Goal: Transaction & Acquisition: Purchase product/service

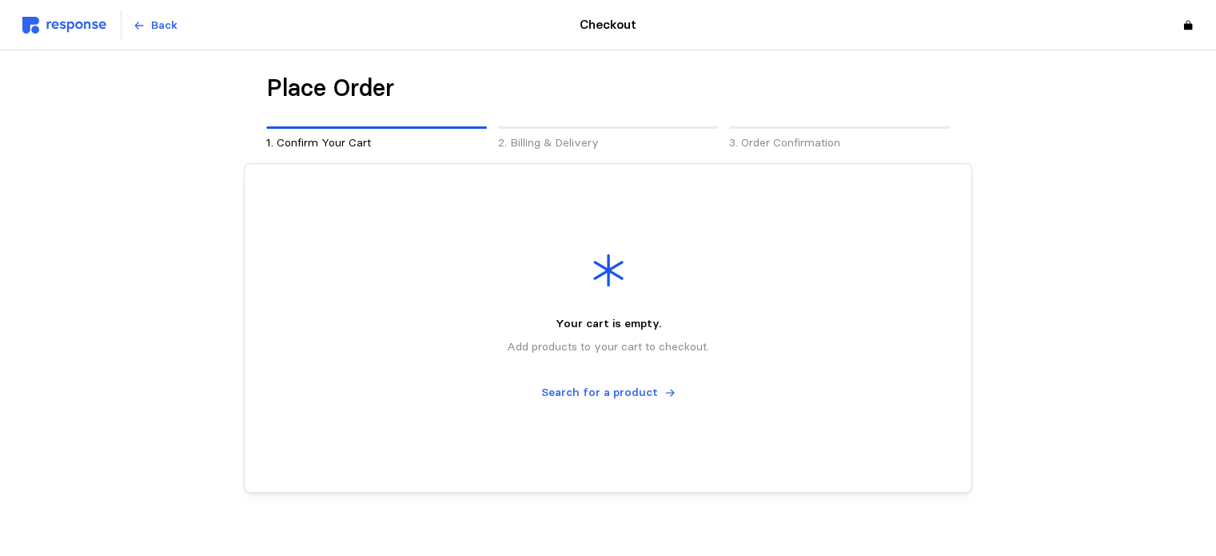
click at [31, 17] on img at bounding box center [64, 25] width 84 height 17
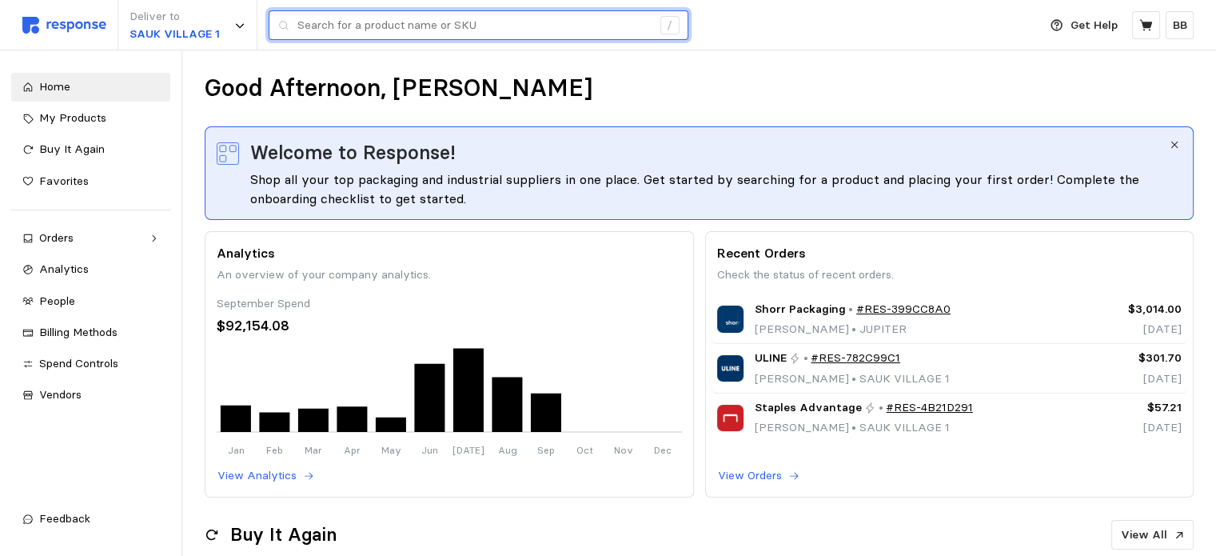
click at [338, 14] on input "text" at bounding box center [474, 25] width 354 height 29
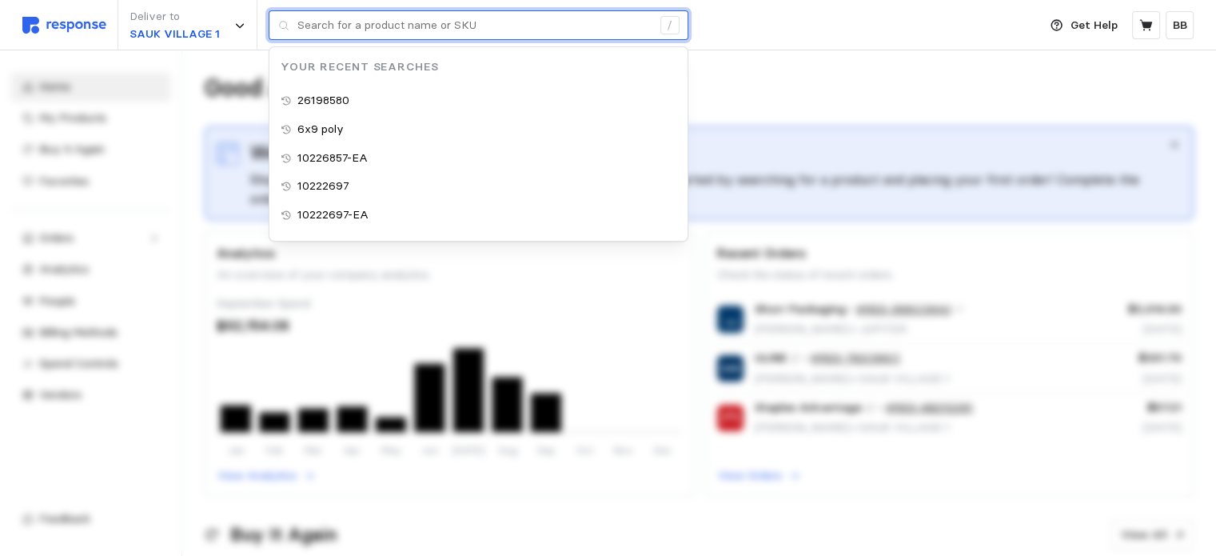
paste input "26198580"
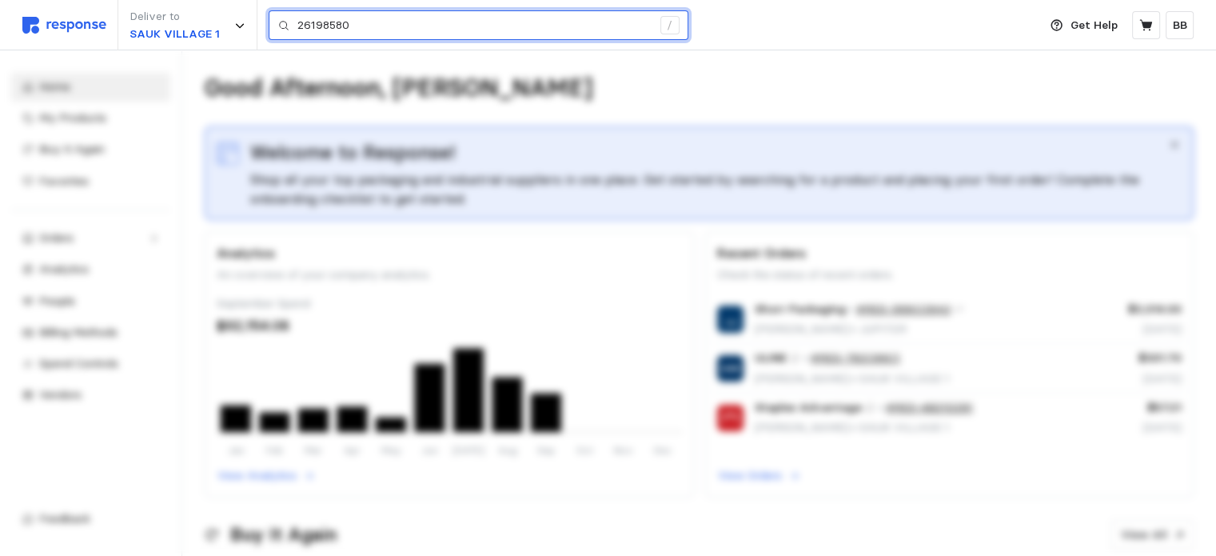
type input "26198580"
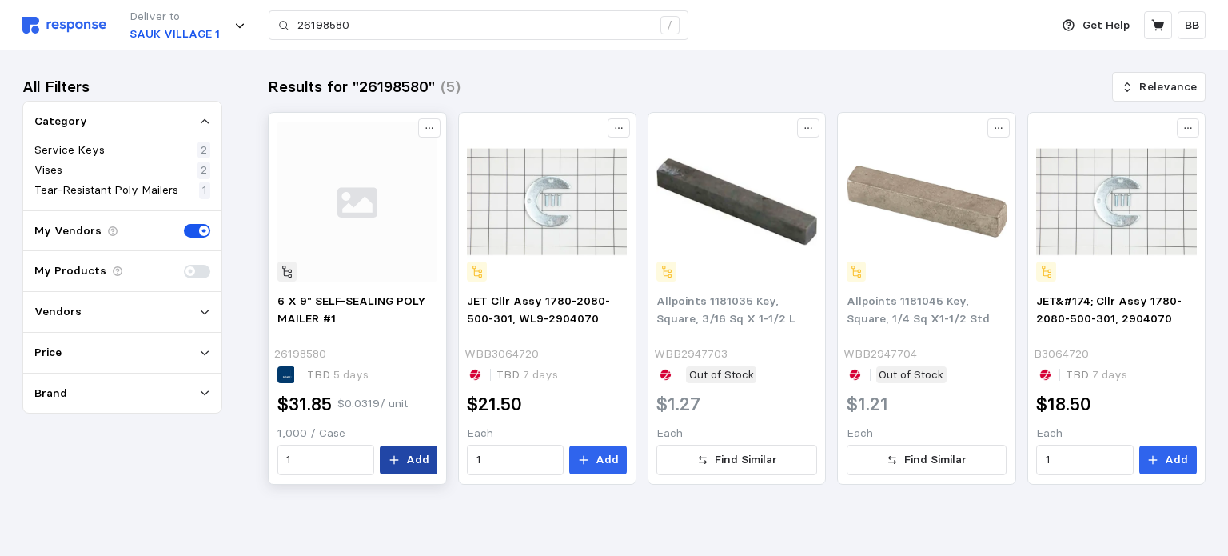
click at [417, 465] on p "Add" at bounding box center [417, 460] width 23 height 18
click at [1164, 28] on icon at bounding box center [1158, 25] width 14 height 14
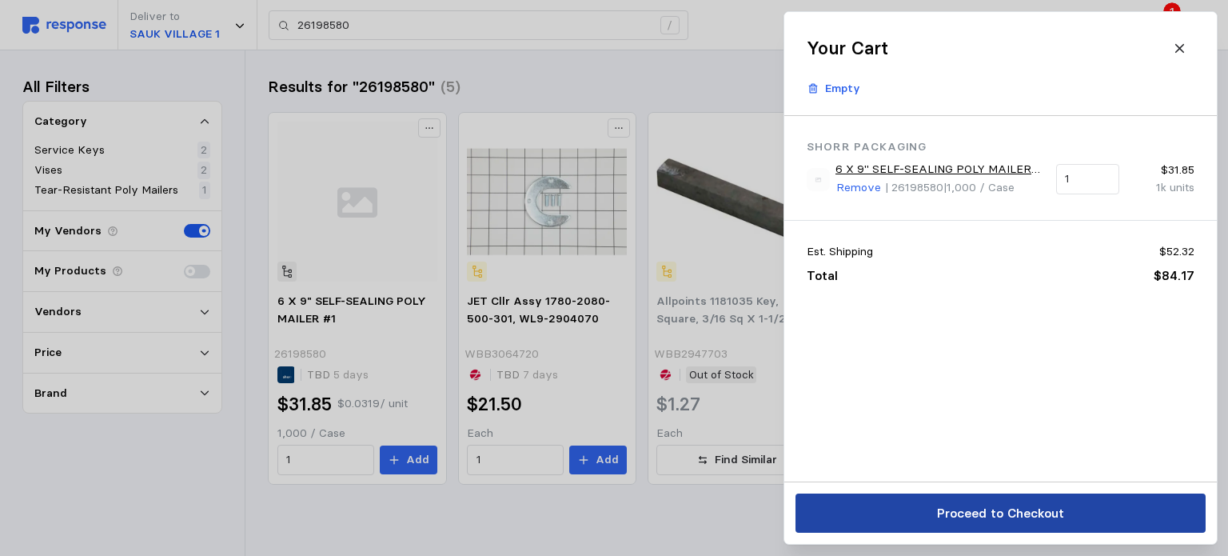
click at [985, 512] on p "Proceed to Checkout" at bounding box center [999, 513] width 127 height 20
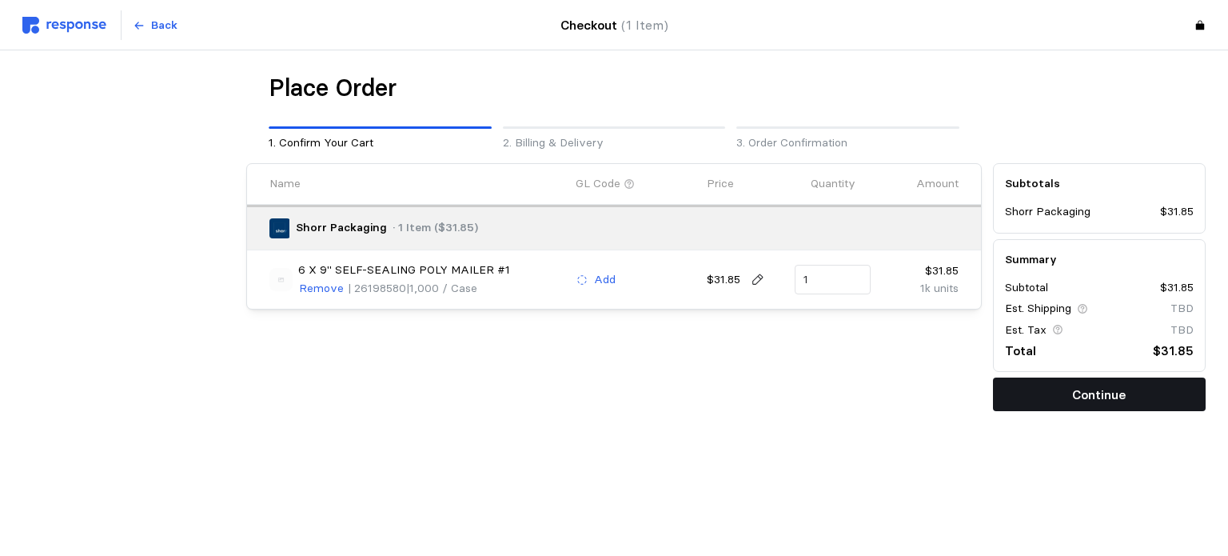
click at [1113, 396] on p "Continue" at bounding box center [1099, 395] width 54 height 20
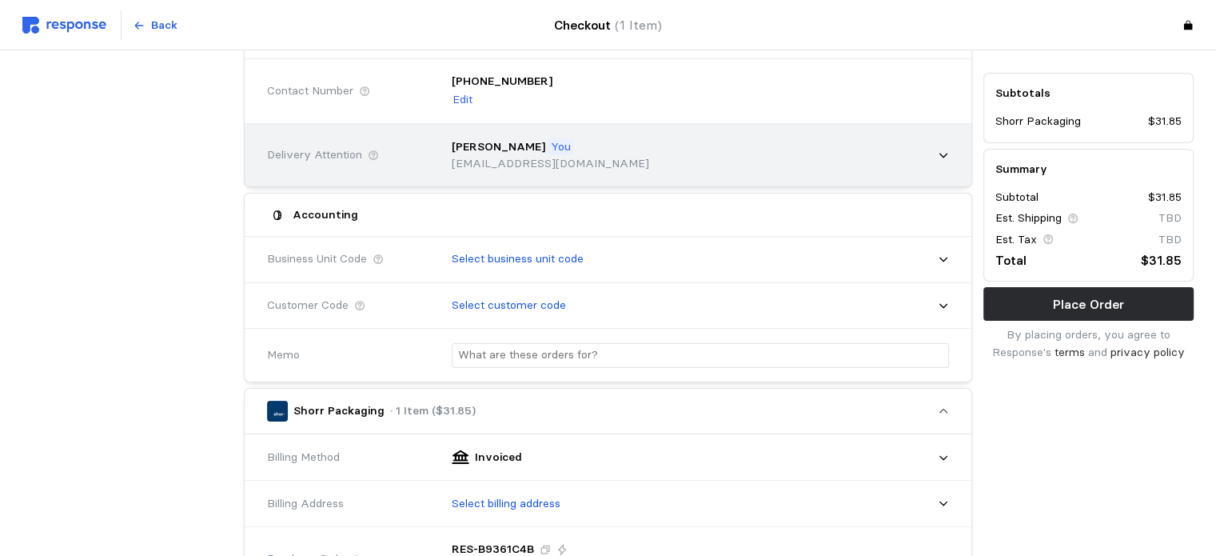
scroll to position [240, 0]
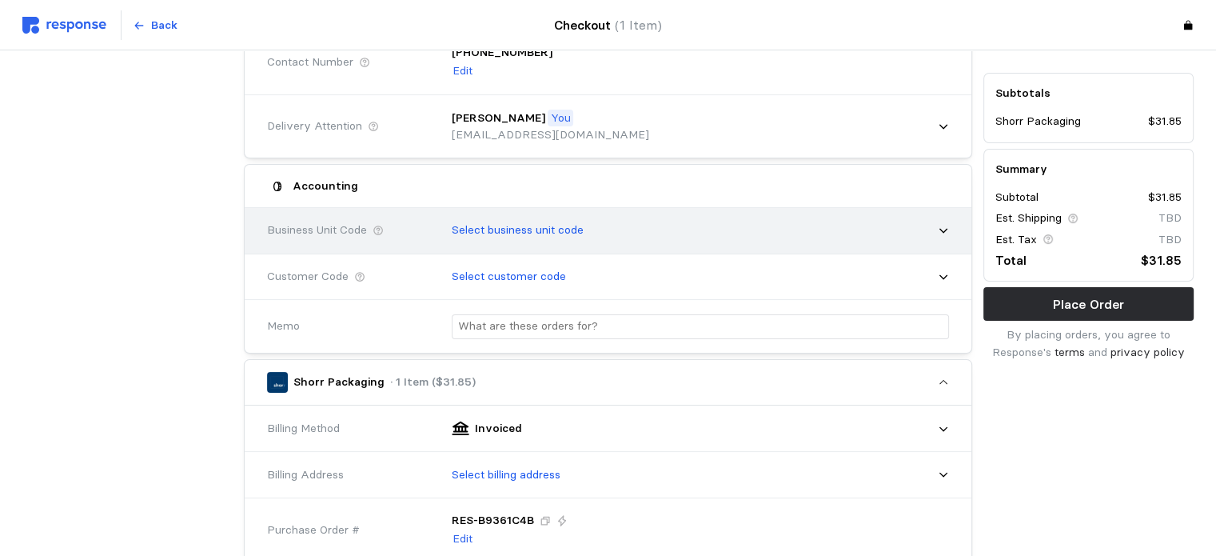
click at [535, 231] on p "Select business unit code" at bounding box center [518, 230] width 132 height 18
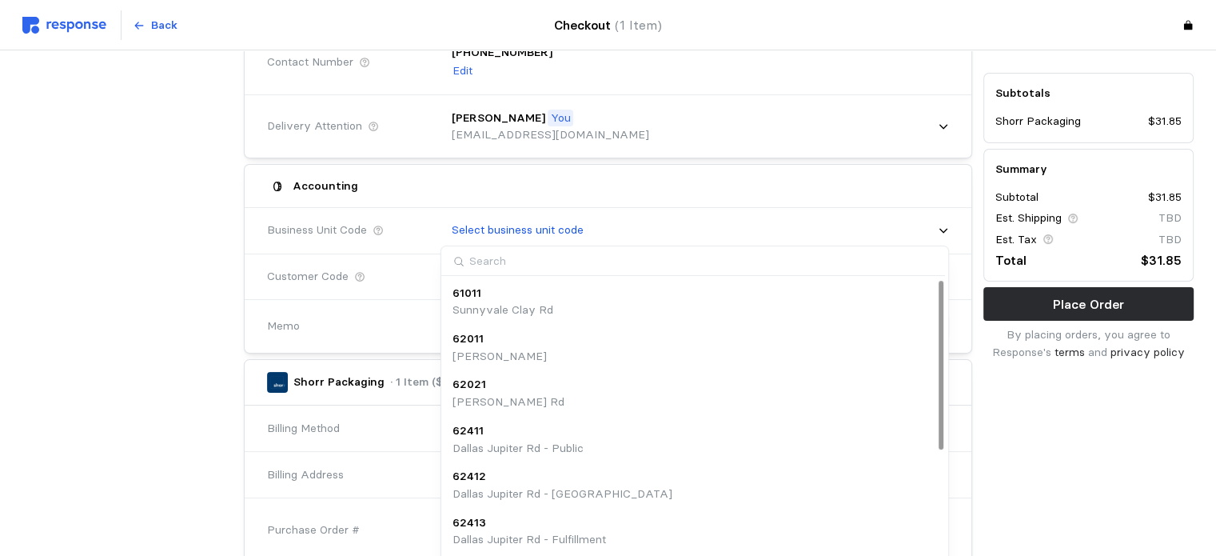
scroll to position [179, 0]
click at [524, 536] on p "Sauk JR - Kase" at bounding box center [493, 545] width 81 height 18
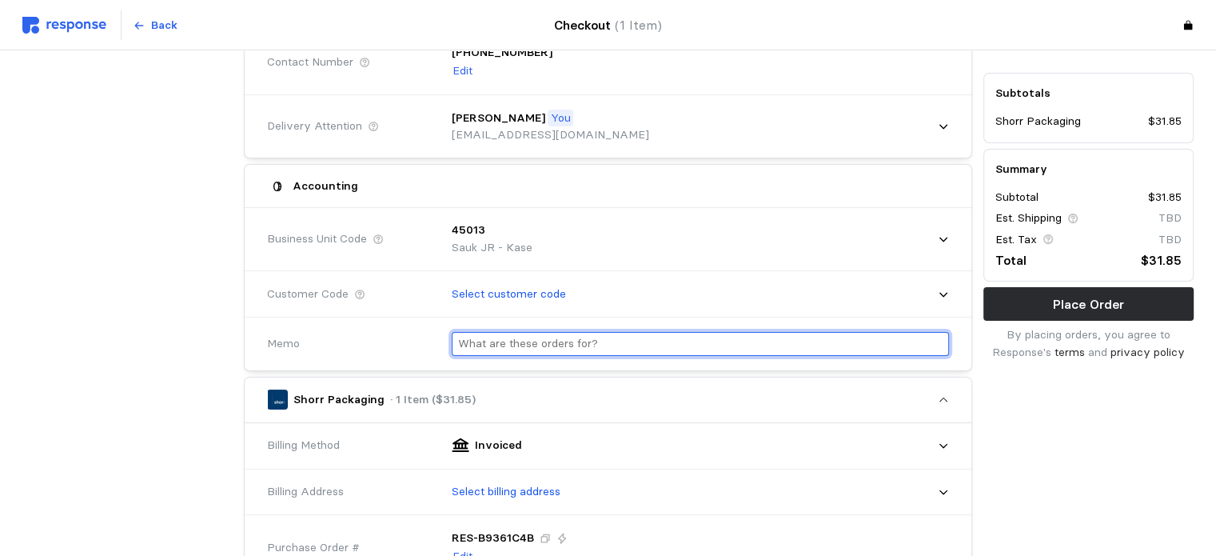
click at [550, 342] on input "text" at bounding box center [700, 344] width 484 height 23
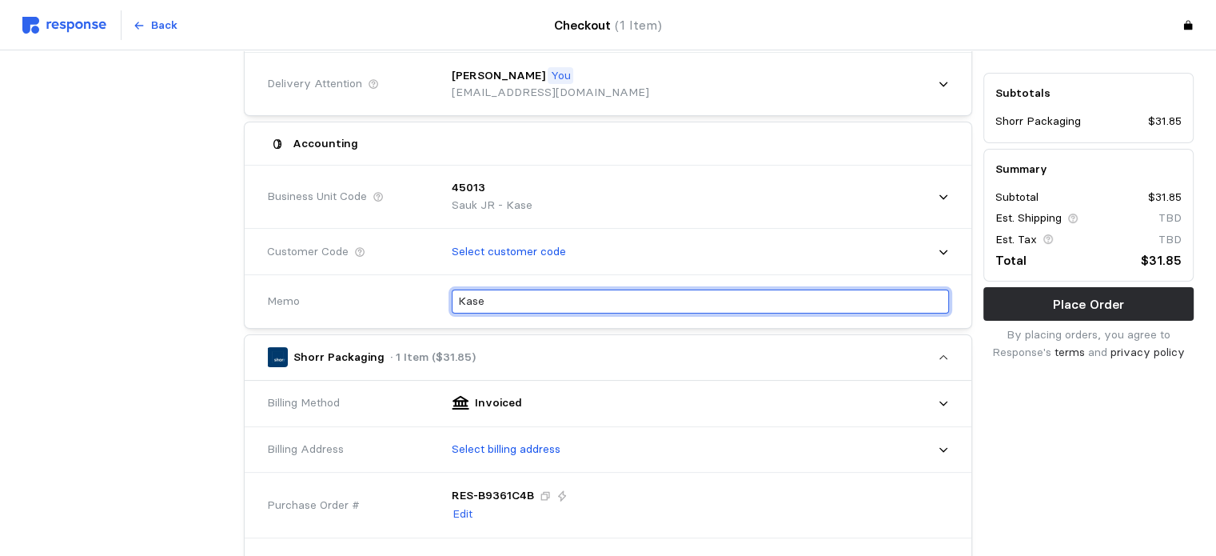
scroll to position [560, 0]
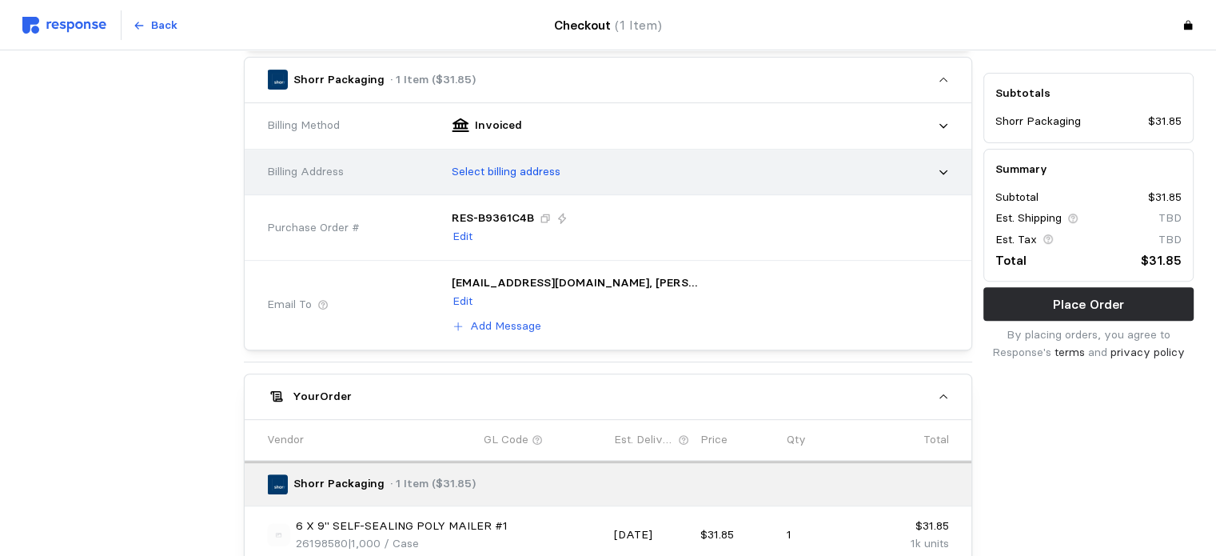
type input "Kase"
click at [512, 158] on div "Select billing address" at bounding box center [695, 172] width 508 height 40
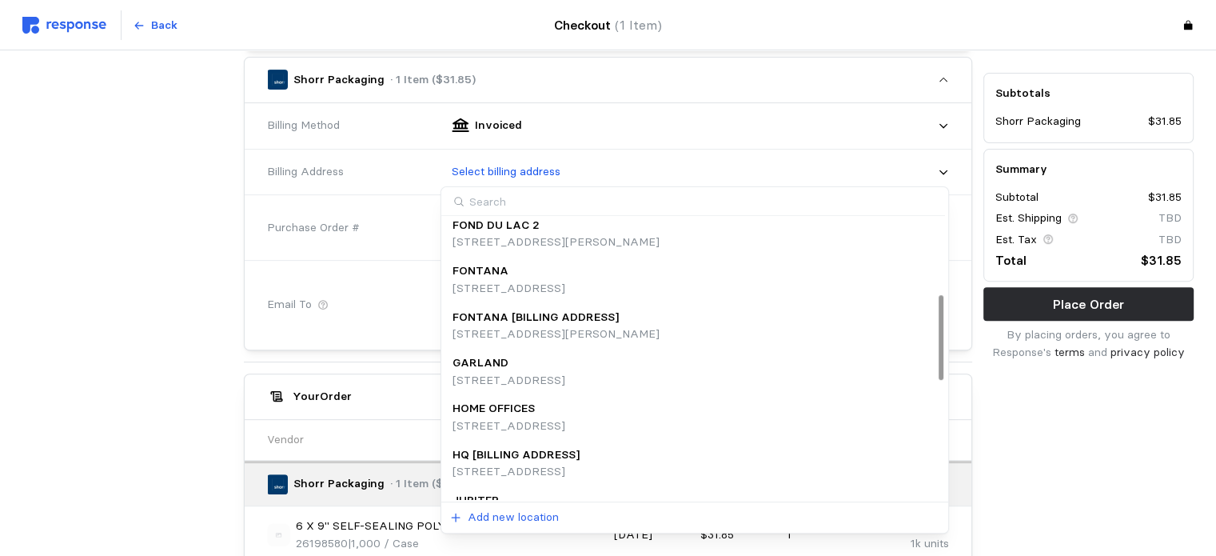
scroll to position [259, 0]
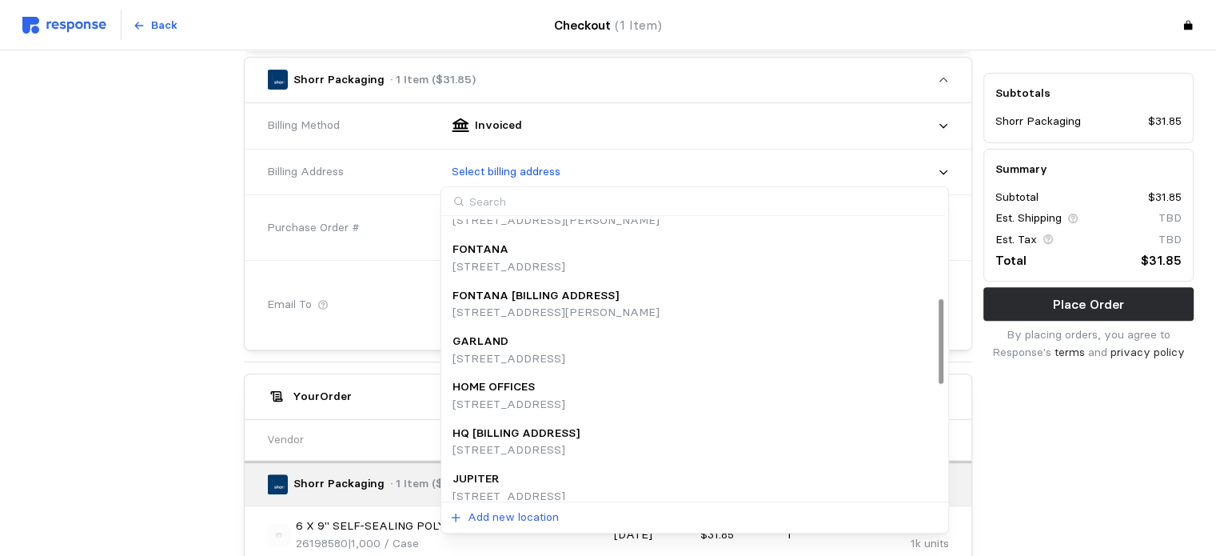
click at [554, 449] on p "[STREET_ADDRESS]" at bounding box center [516, 450] width 127 height 18
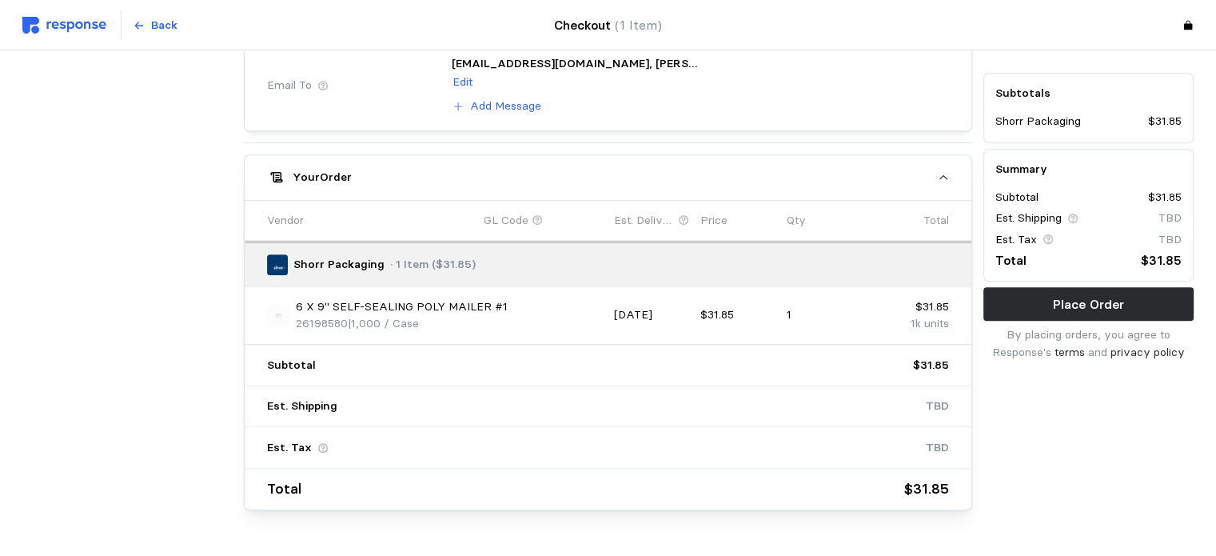
scroll to position [834, 0]
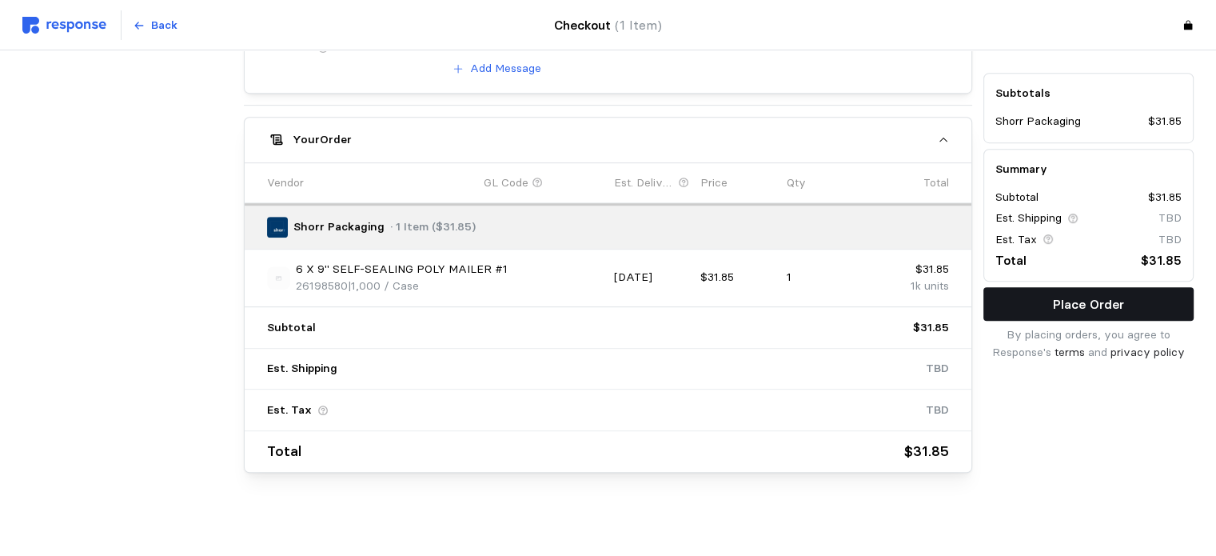
click at [1062, 317] on button "Place Order" at bounding box center [1088, 304] width 210 height 34
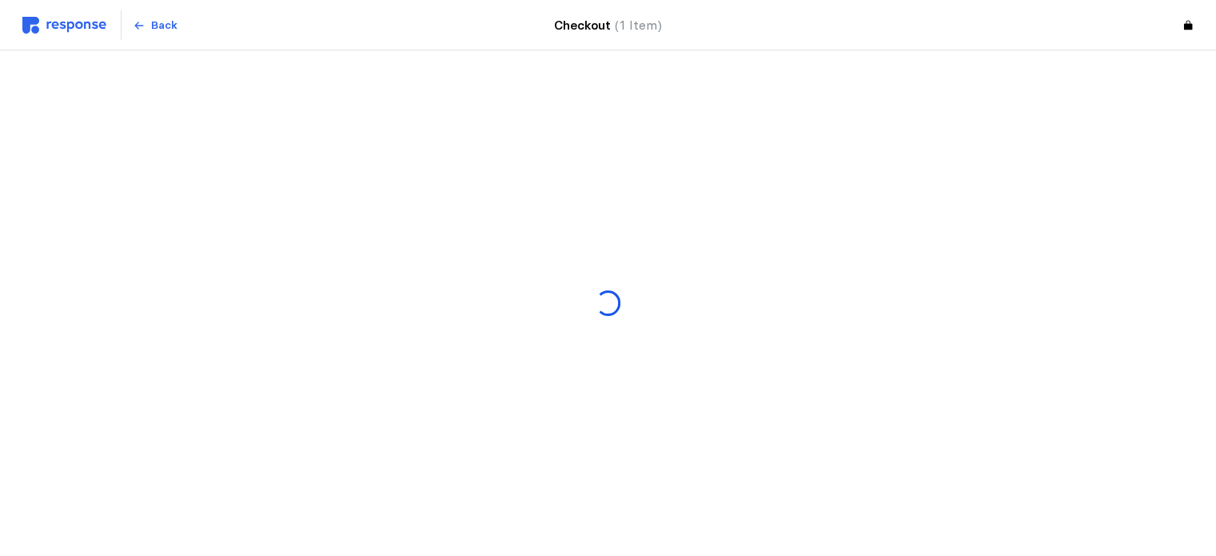
scroll to position [0, 0]
